Goal: Information Seeking & Learning: Learn about a topic

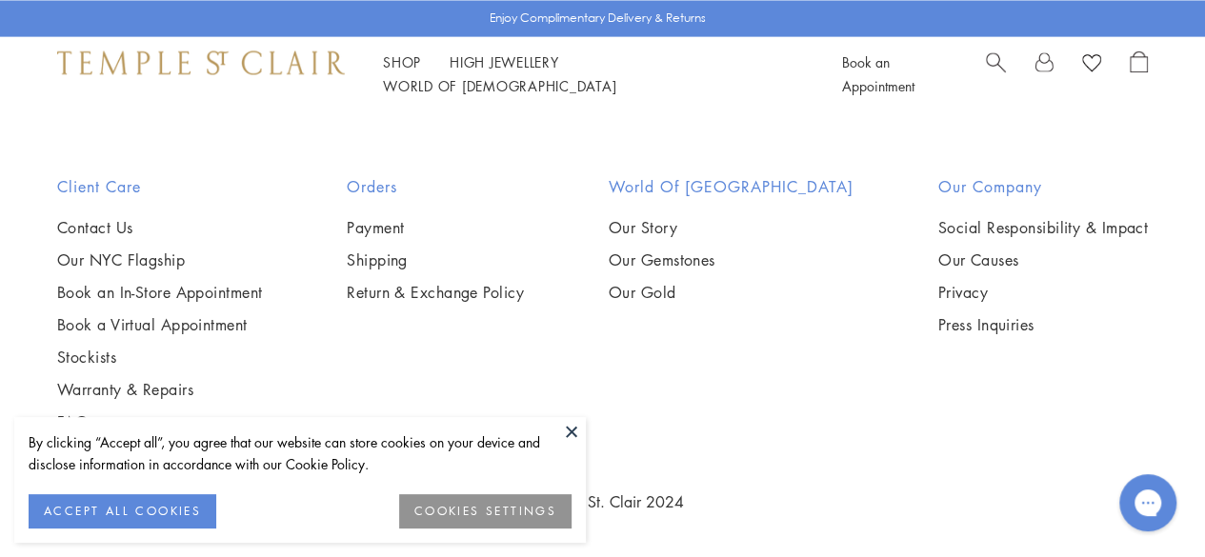
scroll to position [2033, 0]
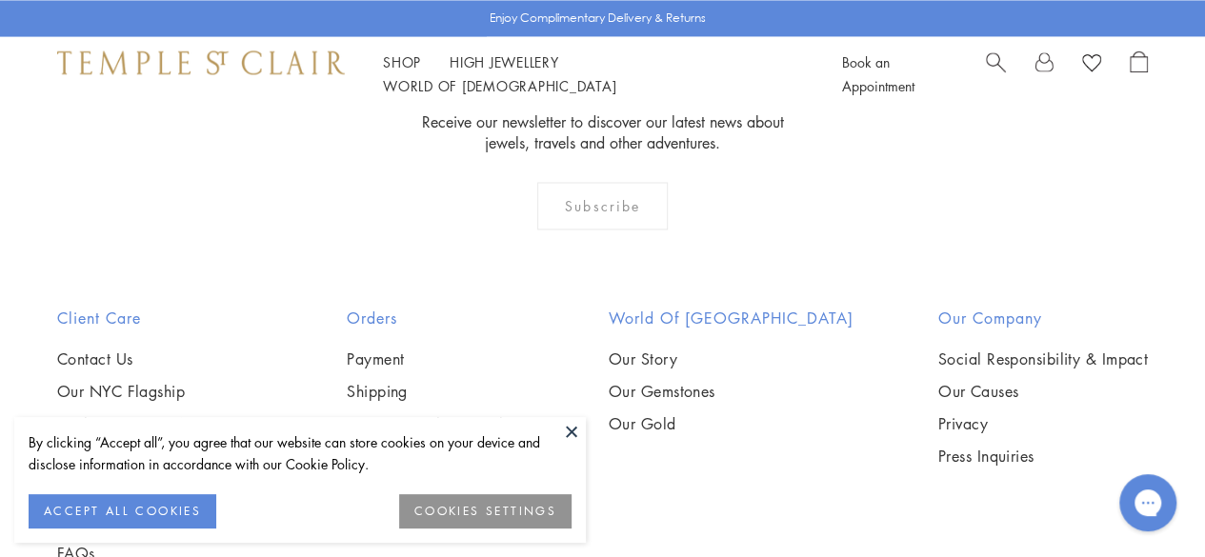
scroll to position [1538, 0]
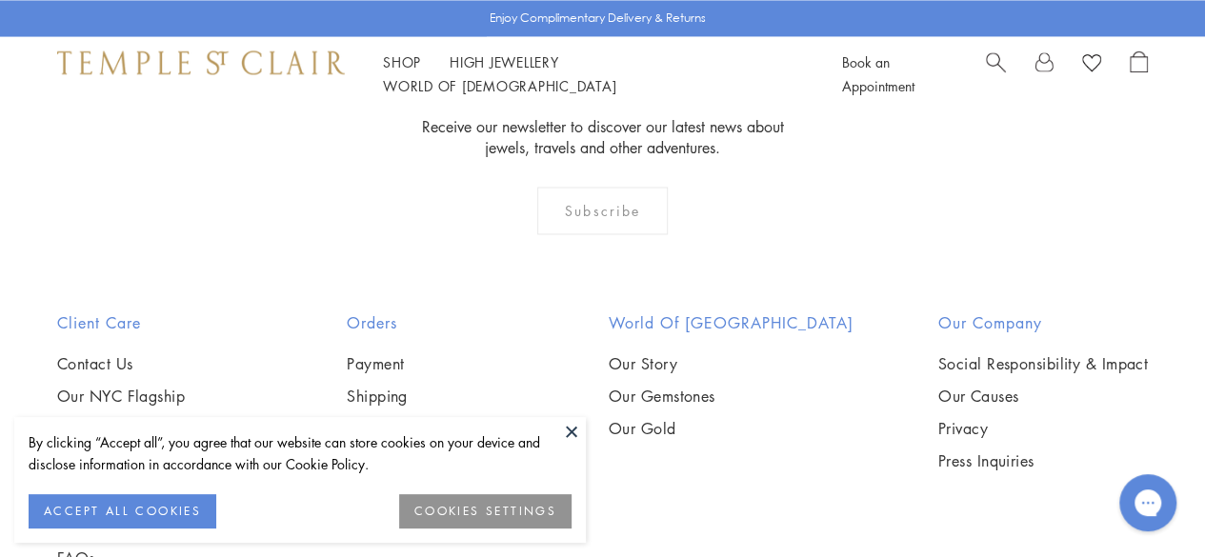
click at [0, 0] on img at bounding box center [0, 0] width 0 height 0
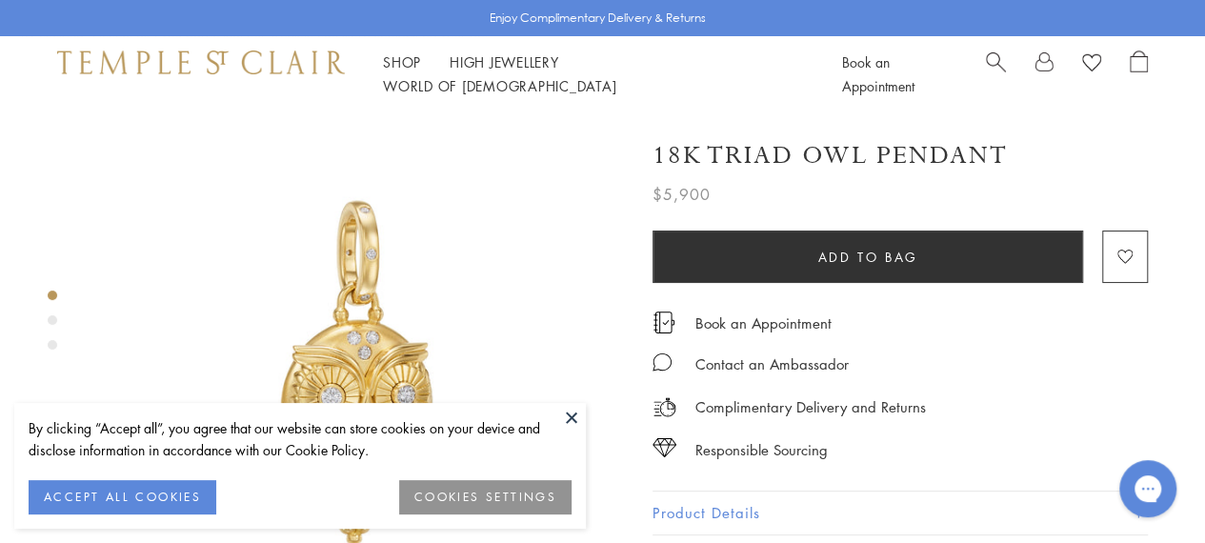
click at [560, 421] on button at bounding box center [571, 417] width 29 height 29
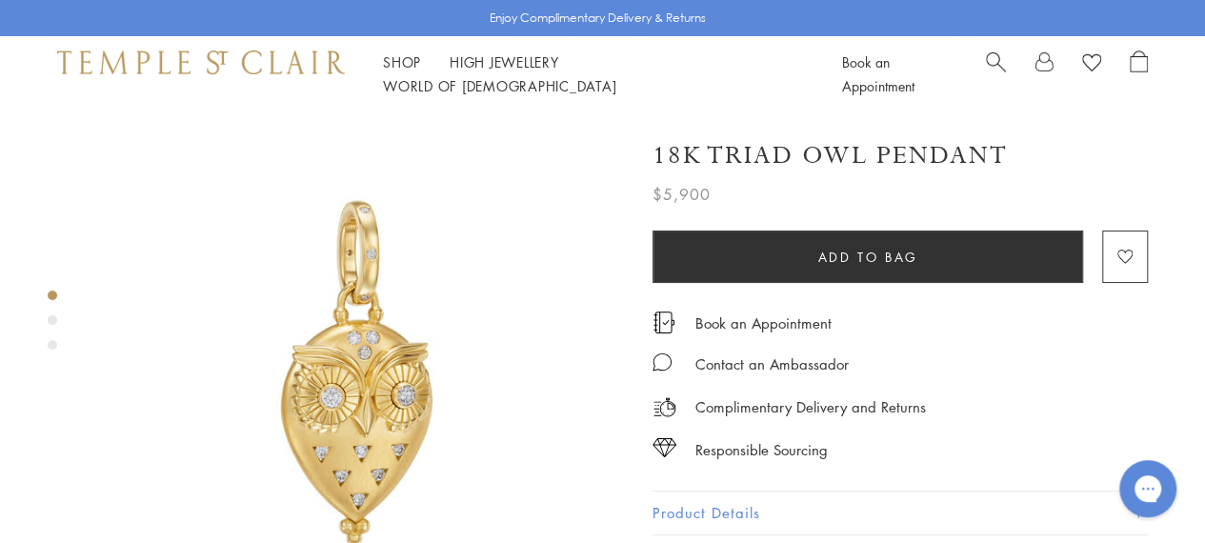
click at [51, 318] on div "Product gallery navigation" at bounding box center [53, 320] width 10 height 10
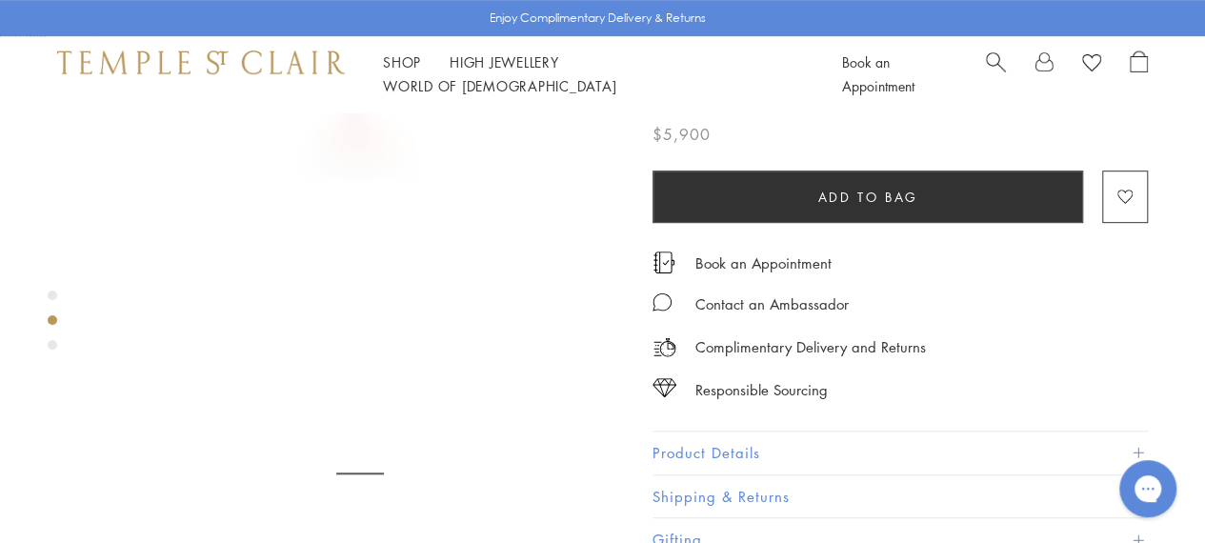
scroll to position [565, 0]
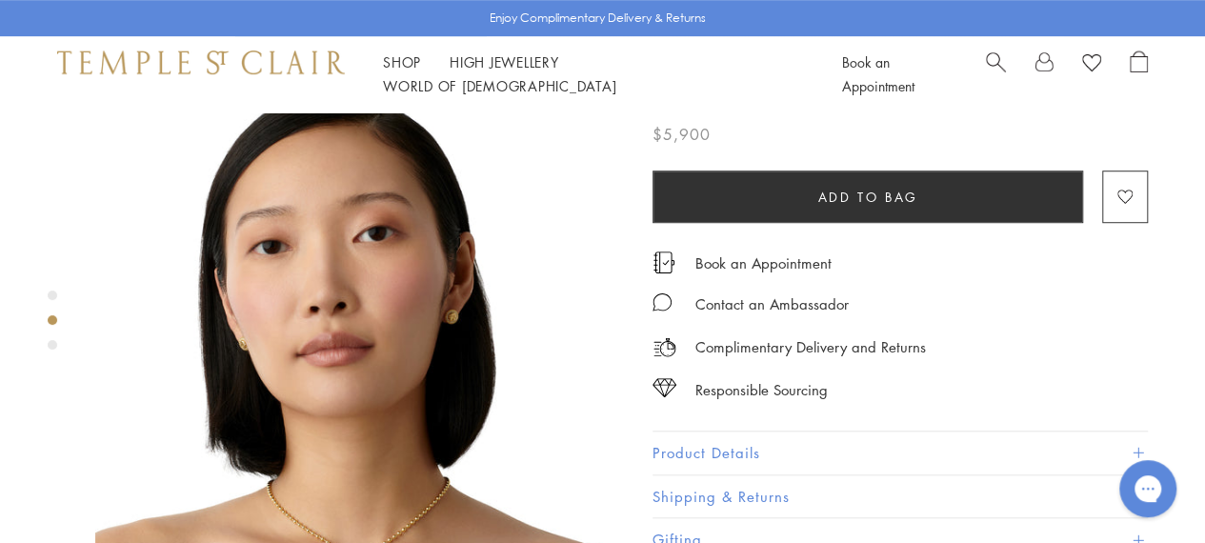
click at [552, 412] on img at bounding box center [359, 369] width 528 height 528
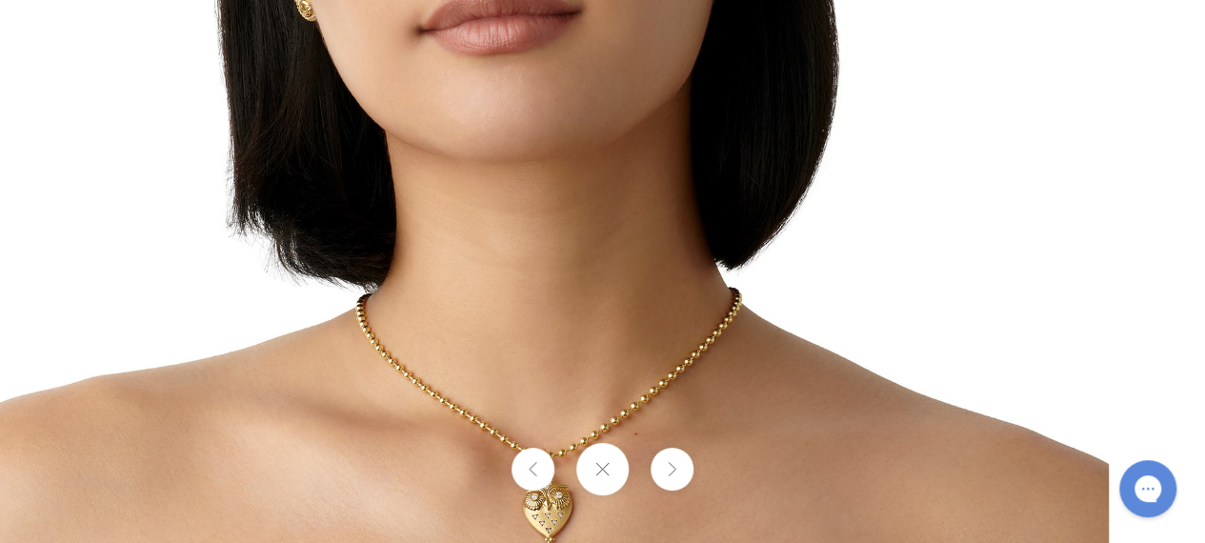
drag, startPoint x: 536, startPoint y: 342, endPoint x: 349, endPoint y: 90, distance: 313.7
click at [349, 90] on img at bounding box center [551, 61] width 1114 height 1114
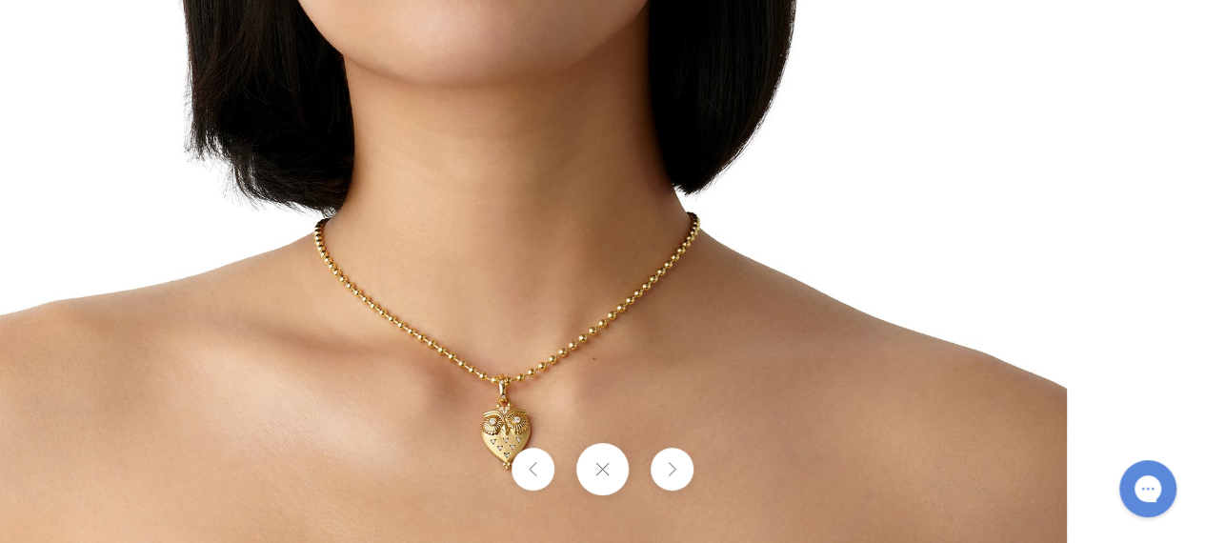
drag, startPoint x: 443, startPoint y: 137, endPoint x: 160, endPoint y: 63, distance: 292.4
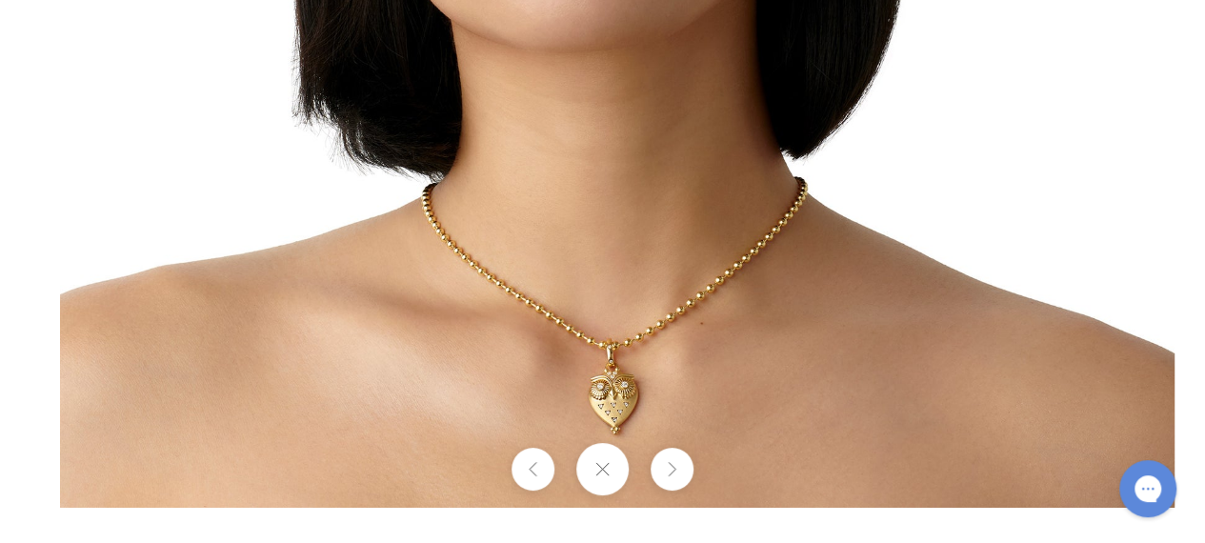
drag, startPoint x: 368, startPoint y: 292, endPoint x: 430, endPoint y: 140, distance: 164.8
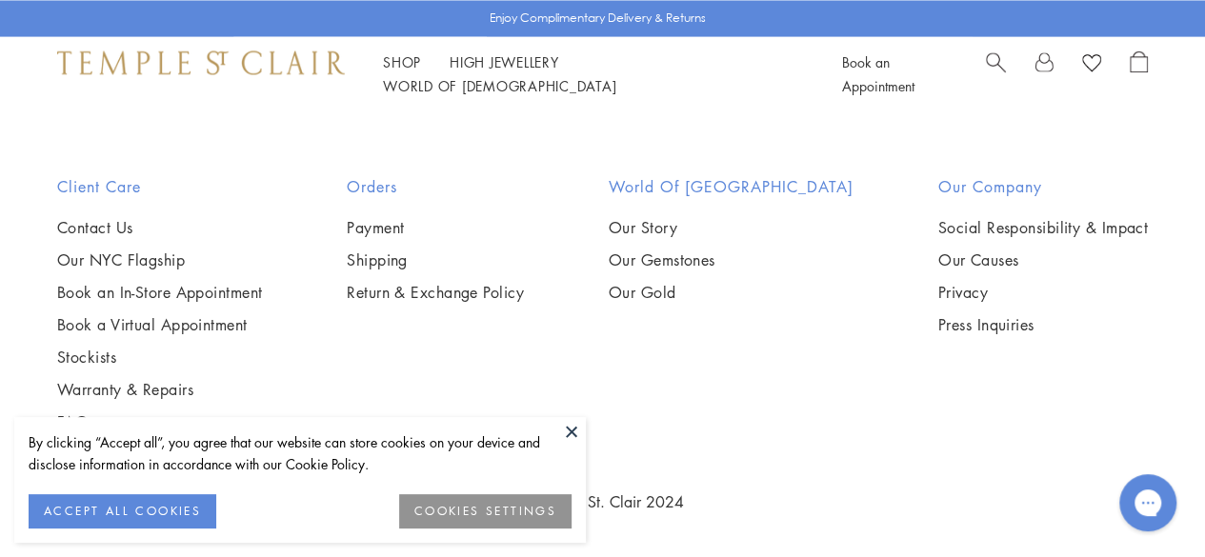
scroll to position [1894, 0]
click at [0, 0] on img at bounding box center [0, 0] width 0 height 0
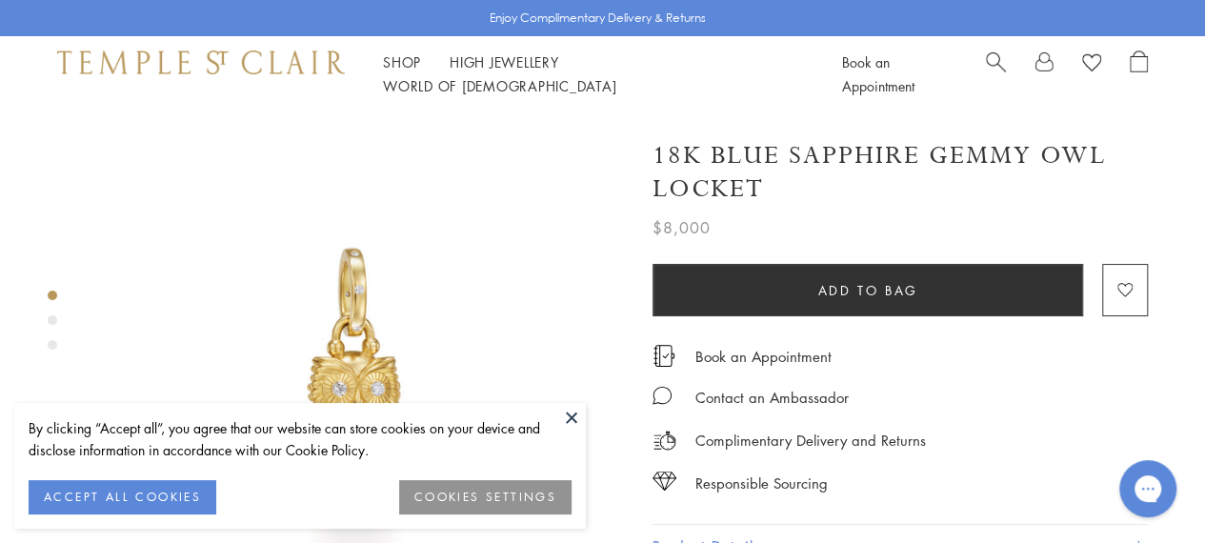
click at [566, 416] on button at bounding box center [571, 417] width 29 height 29
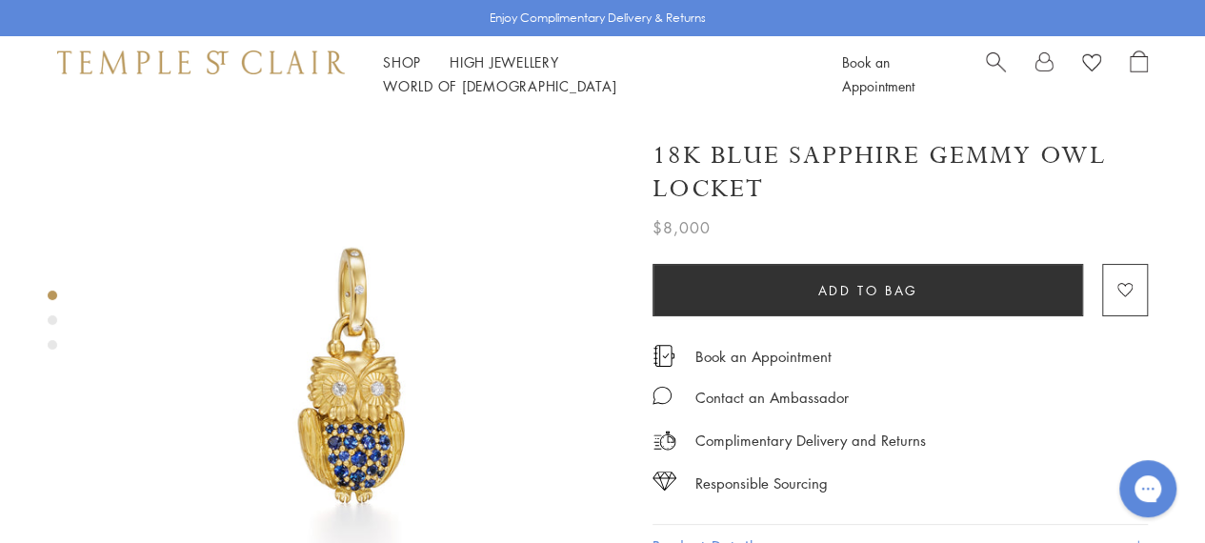
click at [387, 415] on img at bounding box center [359, 376] width 528 height 528
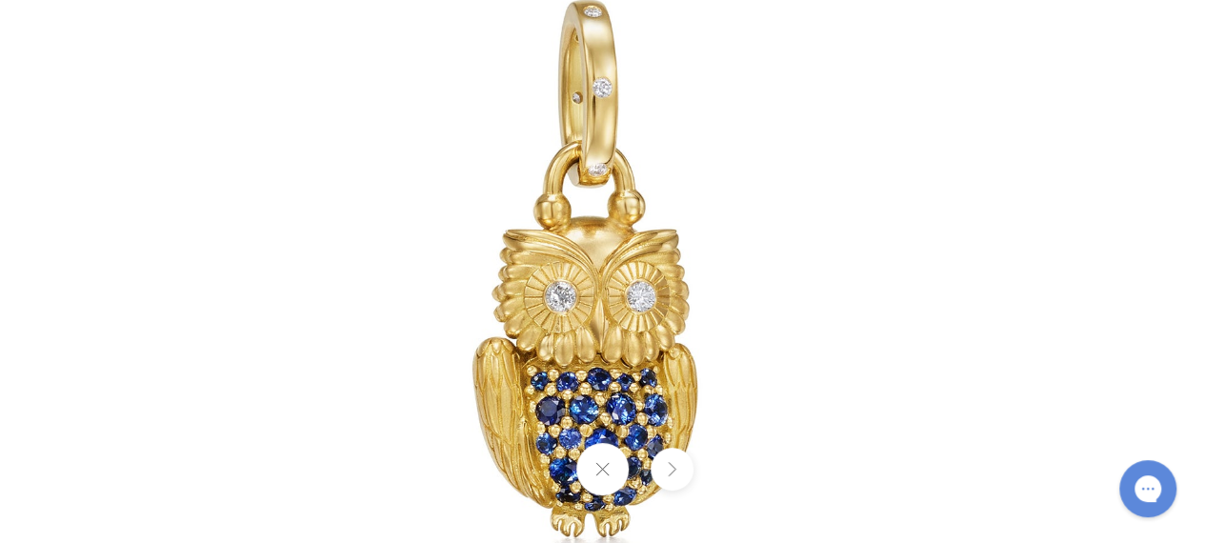
click at [682, 468] on button at bounding box center [671, 469] width 43 height 43
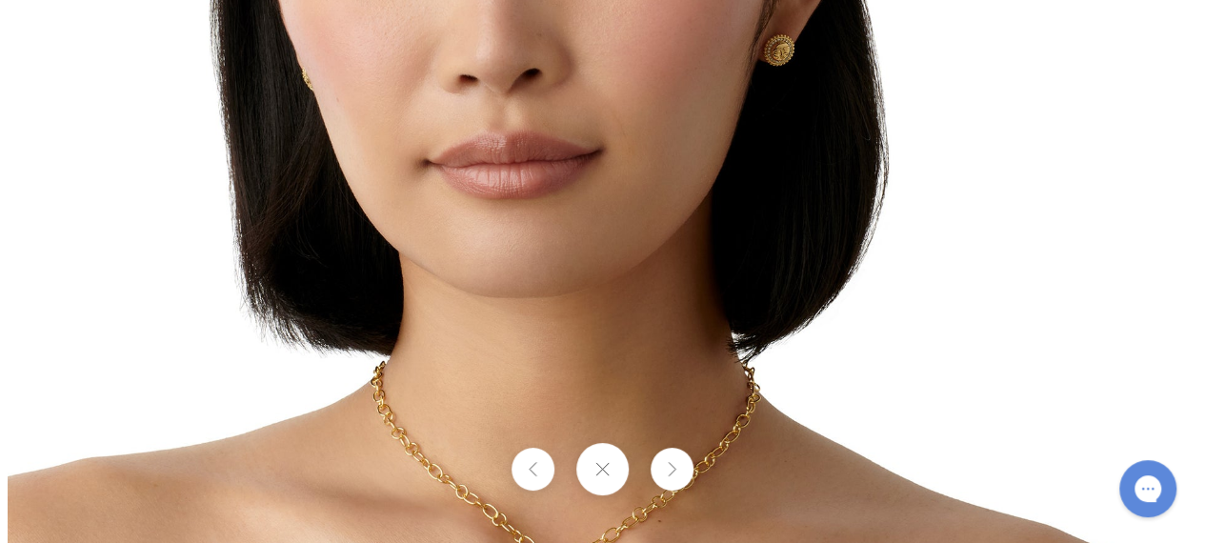
drag, startPoint x: 1070, startPoint y: 298, endPoint x: 931, endPoint y: 135, distance: 214.1
click at [931, 135] on img at bounding box center [565, 148] width 1114 height 1114
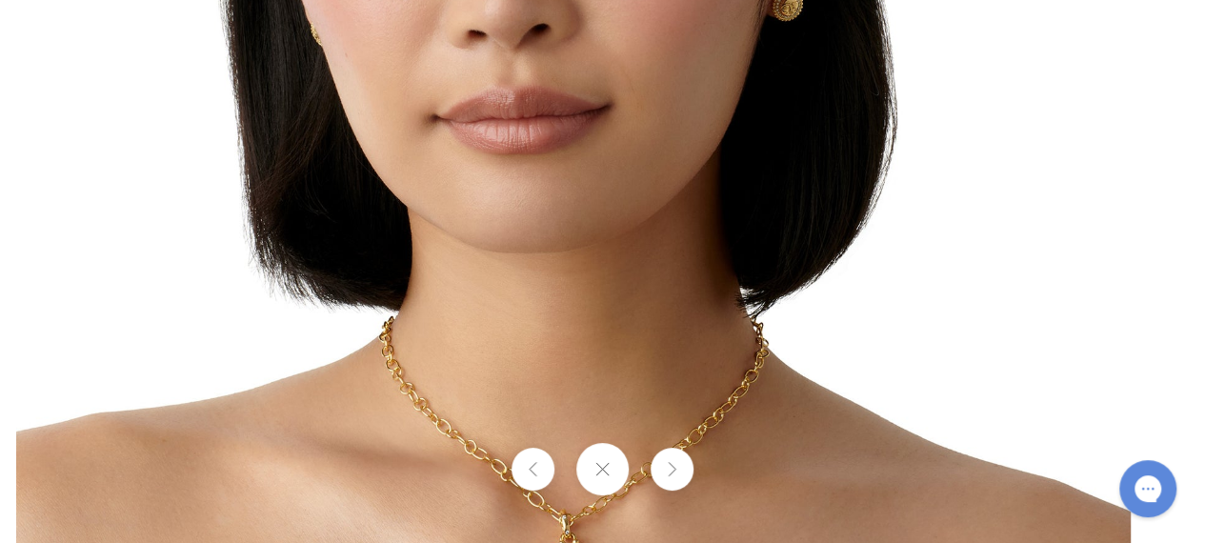
drag, startPoint x: 1008, startPoint y: 414, endPoint x: 720, endPoint y: 193, distance: 363.4
click at [720, 193] on img at bounding box center [573, 103] width 1114 height 1114
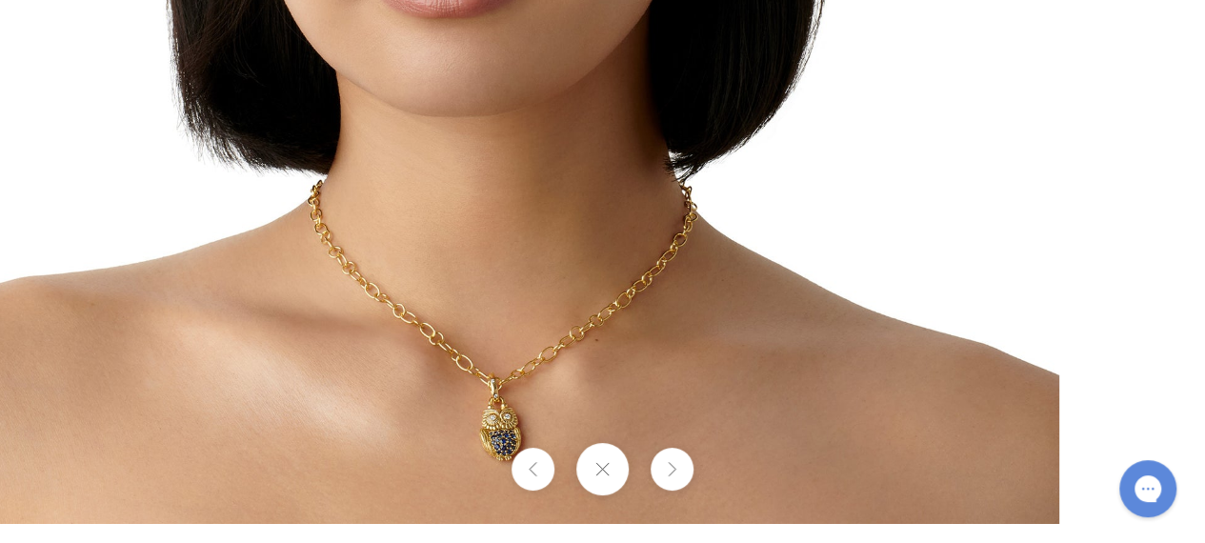
drag, startPoint x: 869, startPoint y: 351, endPoint x: 524, endPoint y: 115, distance: 418.6
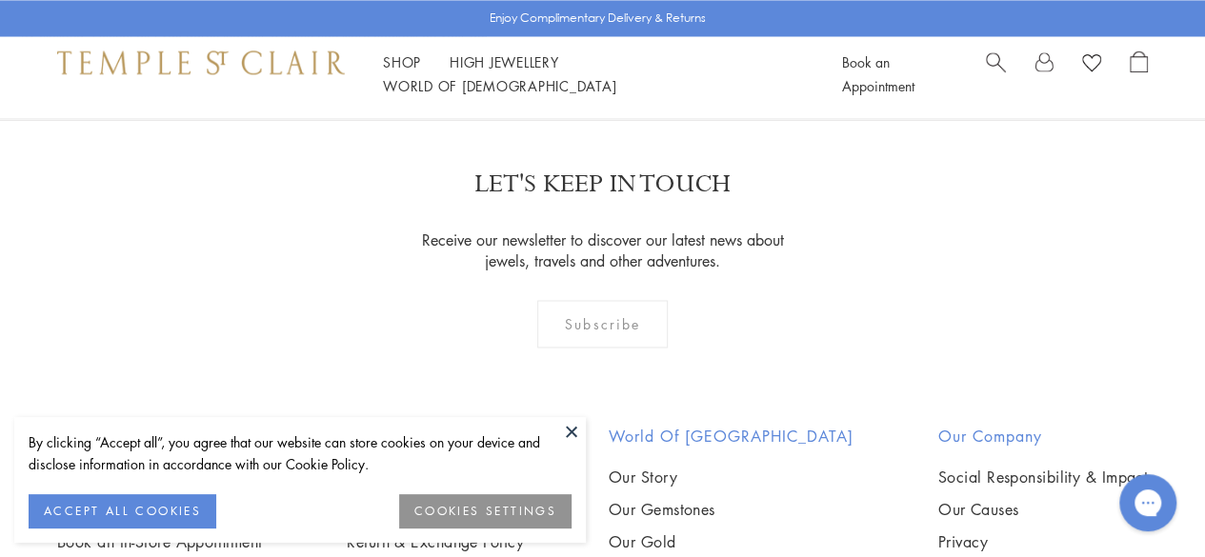
click at [575, 433] on button at bounding box center [571, 431] width 29 height 29
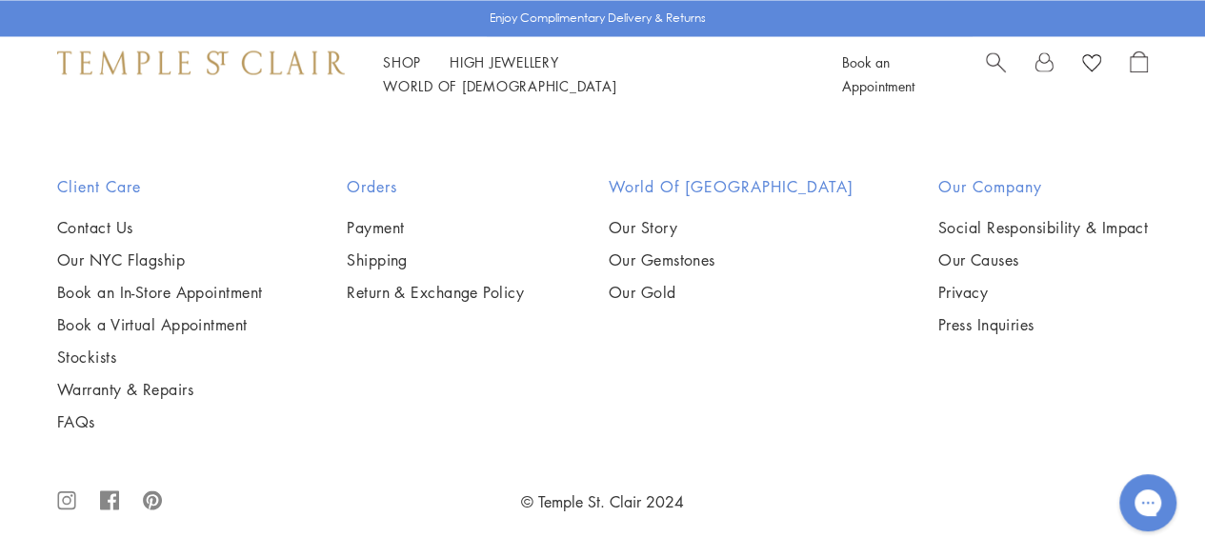
scroll to position [1992, 0]
click at [0, 0] on img at bounding box center [0, 0] width 0 height 0
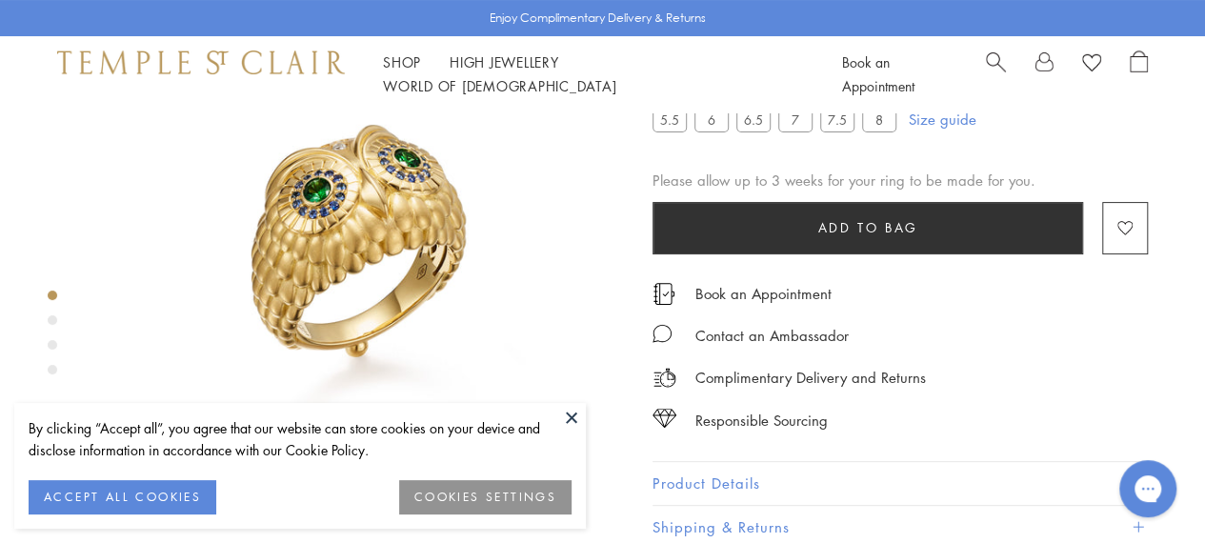
click at [53, 319] on div "Product gallery navigation" at bounding box center [53, 320] width 10 height 10
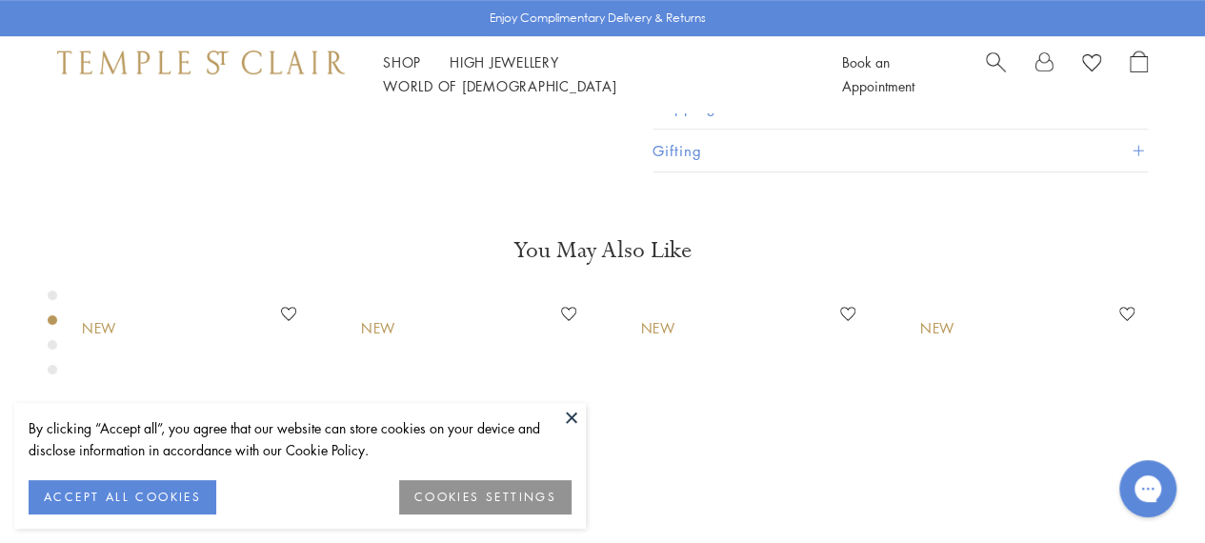
click at [53, 343] on div "Product gallery navigation" at bounding box center [53, 345] width 10 height 10
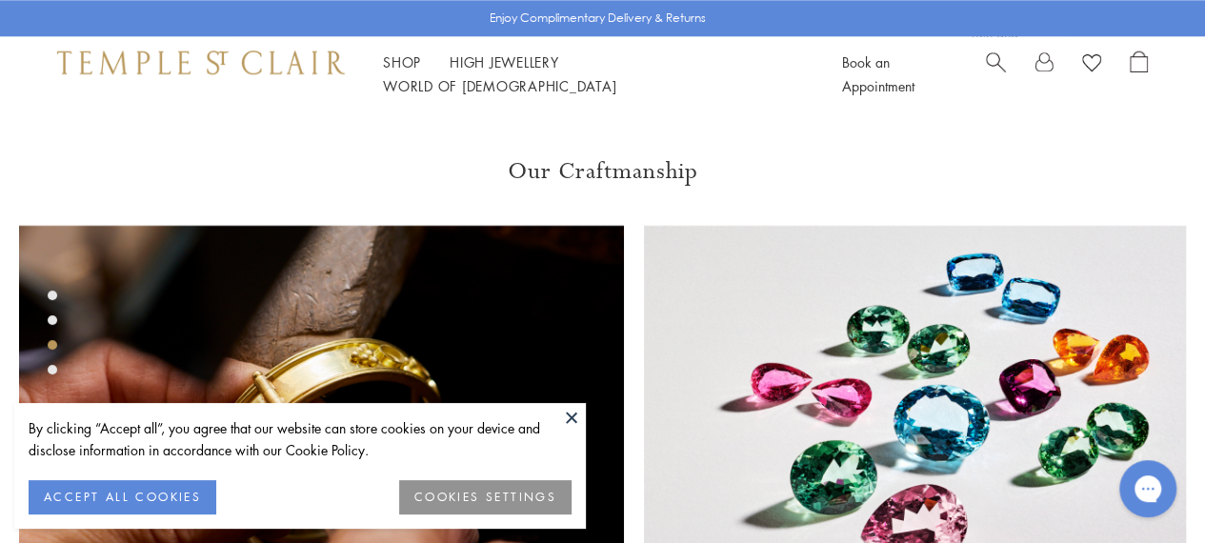
scroll to position [1091, 0]
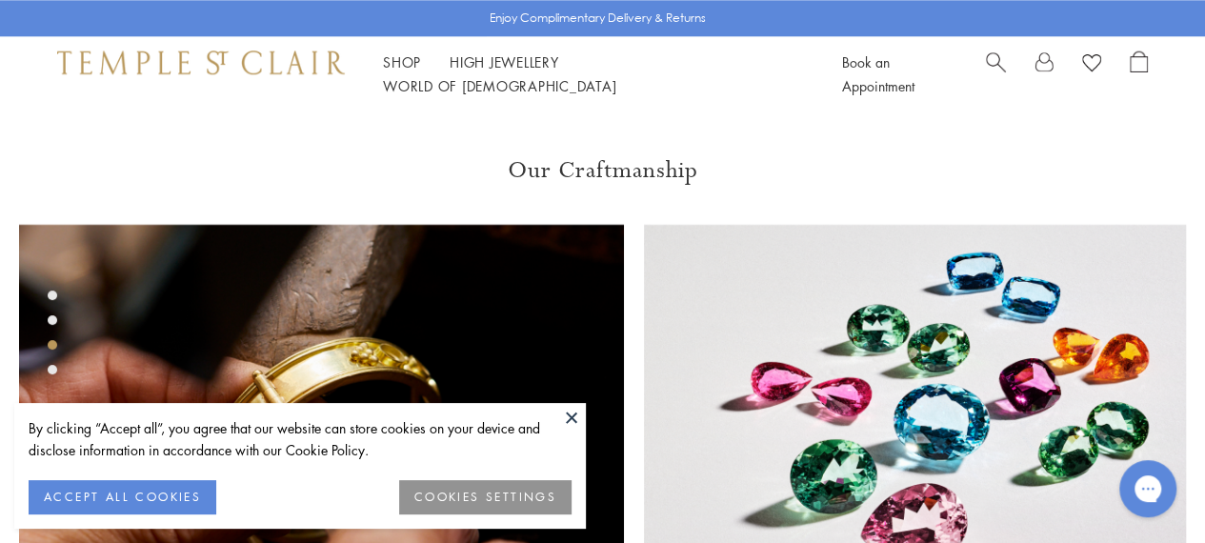
click at [572, 412] on button at bounding box center [571, 417] width 29 height 29
